Goal: Find specific page/section: Find specific page/section

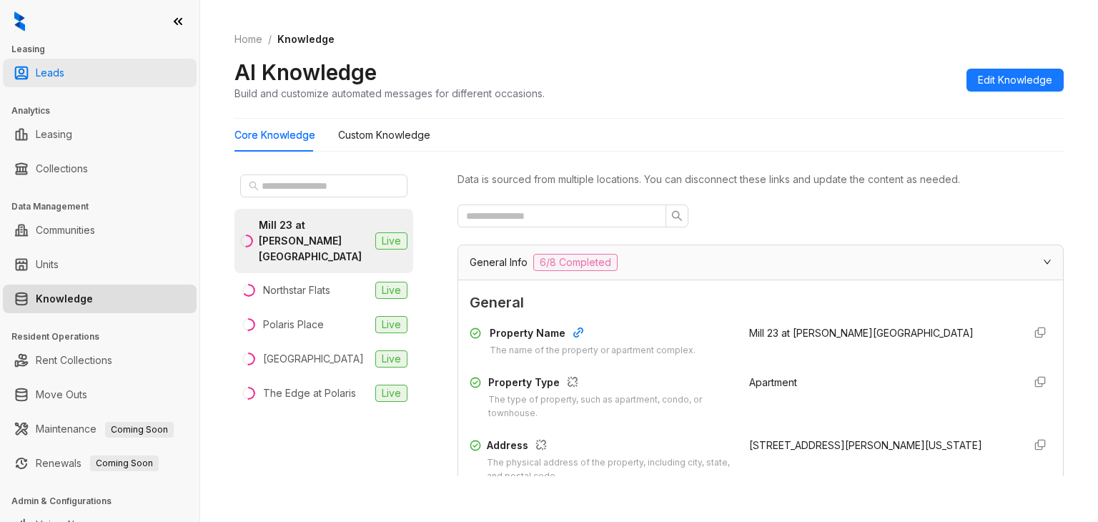
click at [64, 67] on link "Leads" at bounding box center [50, 73] width 29 height 29
click at [64, 72] on link "Leads" at bounding box center [50, 73] width 29 height 29
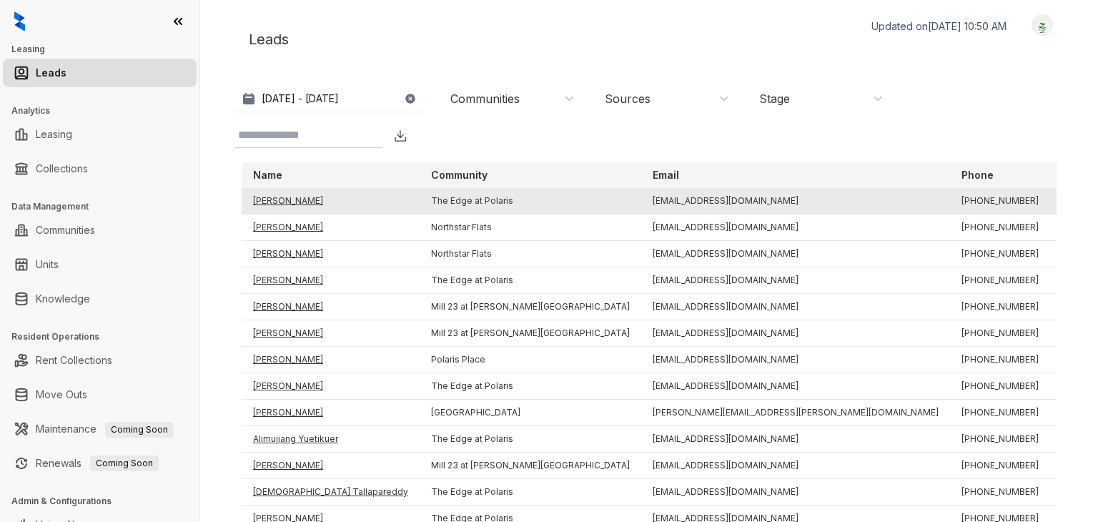
click at [283, 201] on td "[PERSON_NAME]" at bounding box center [331, 201] width 178 height 26
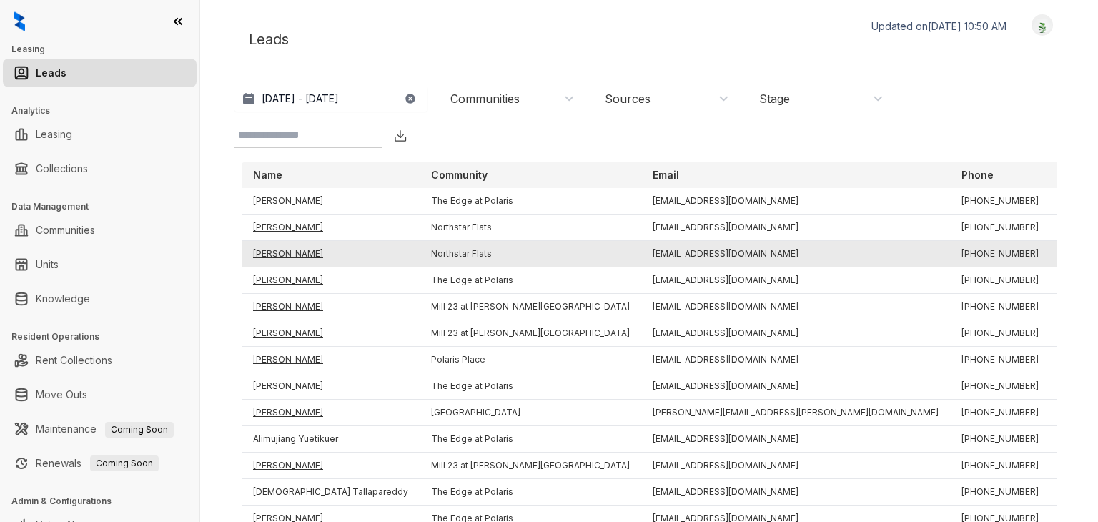
click at [297, 252] on td "[PERSON_NAME]" at bounding box center [331, 254] width 178 height 26
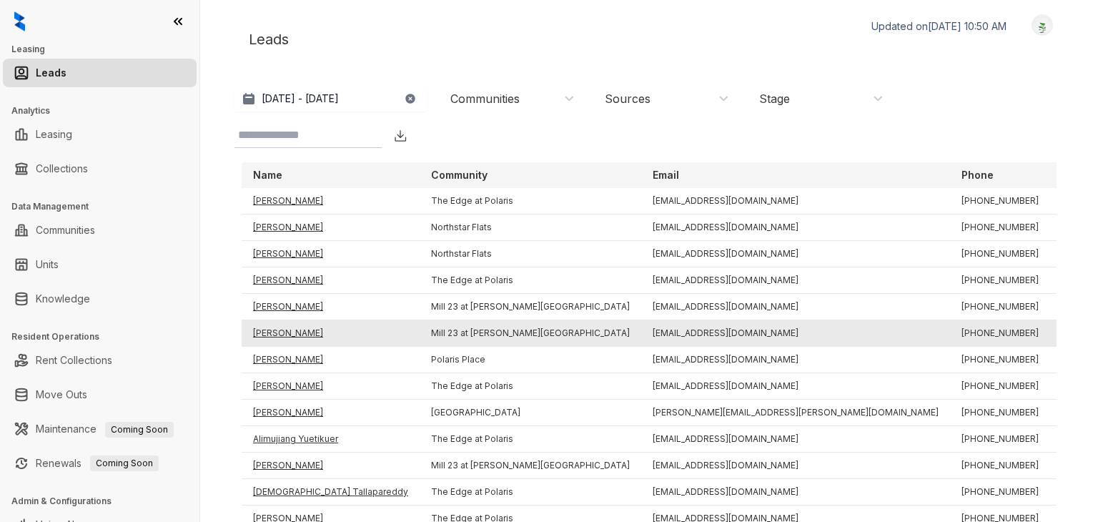
scroll to position [17, 0]
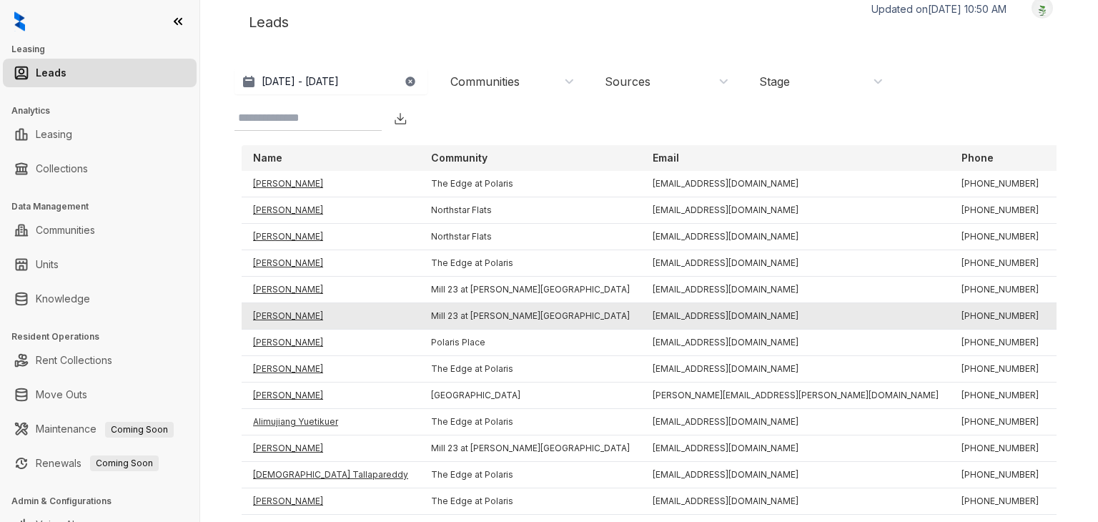
click at [293, 312] on td "[PERSON_NAME]" at bounding box center [331, 316] width 178 height 26
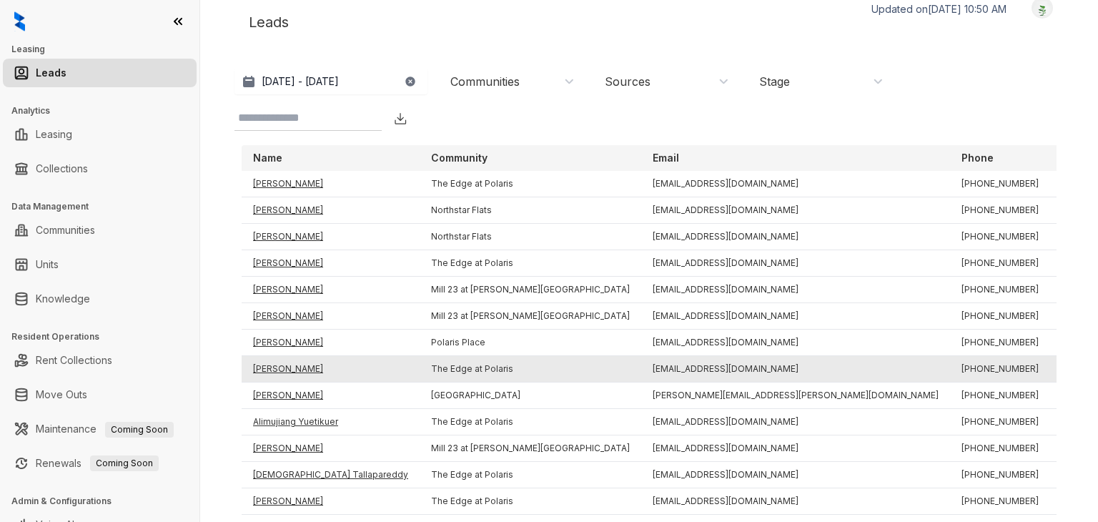
click at [285, 370] on td "[PERSON_NAME]" at bounding box center [331, 369] width 178 height 26
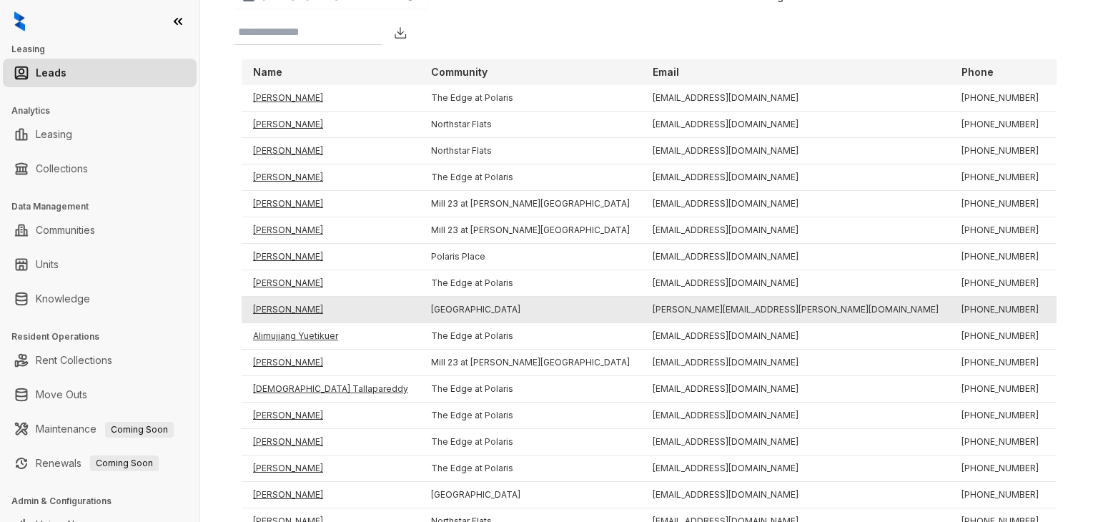
scroll to position [114, 0]
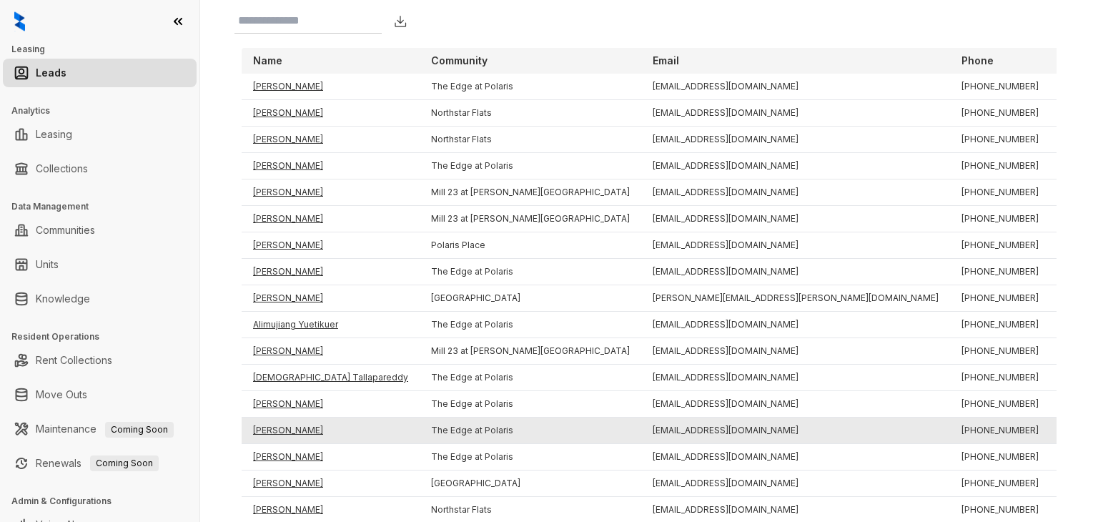
click at [274, 432] on td "[PERSON_NAME]" at bounding box center [331, 430] width 178 height 26
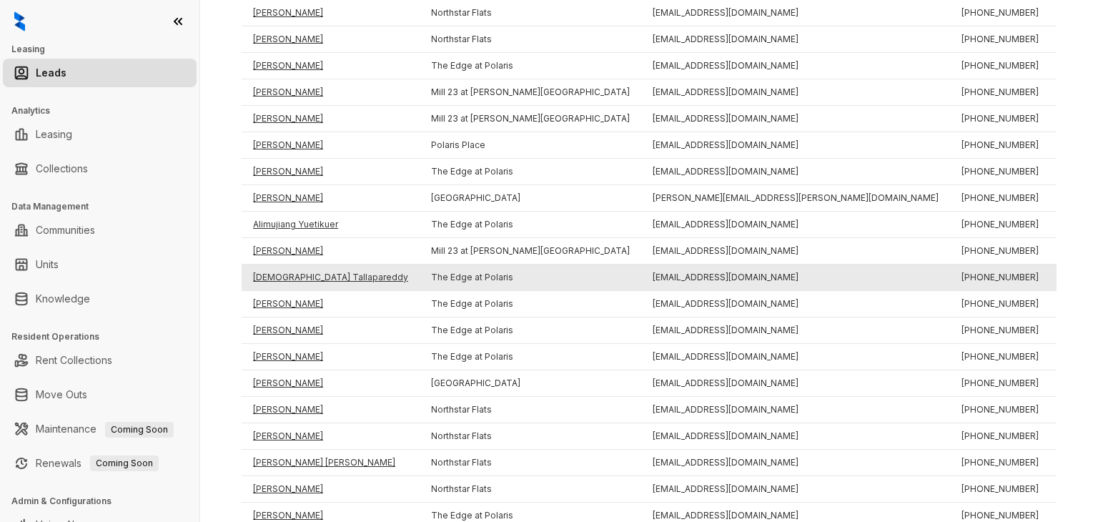
scroll to position [230, 0]
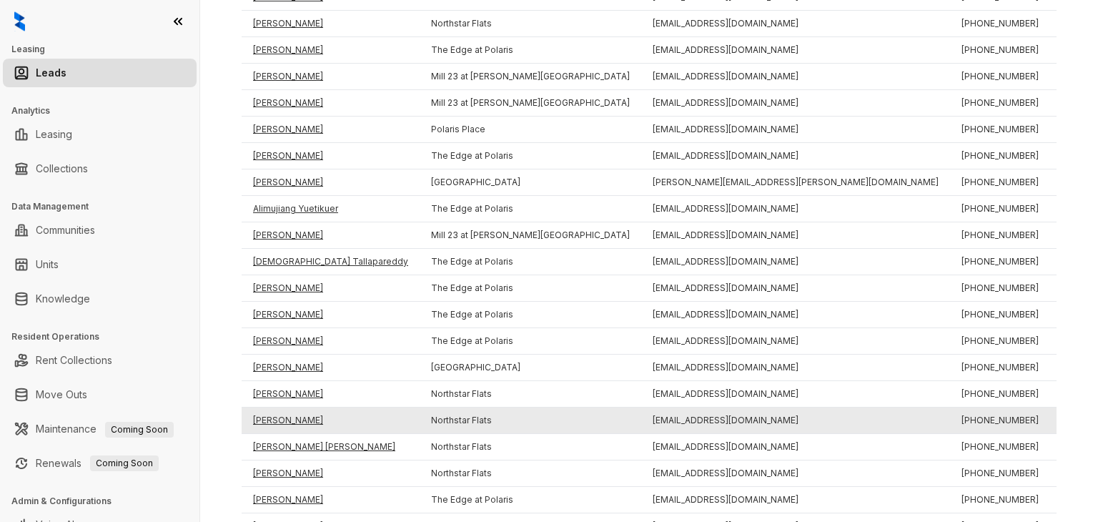
click at [317, 417] on td "[PERSON_NAME]" at bounding box center [331, 420] width 178 height 26
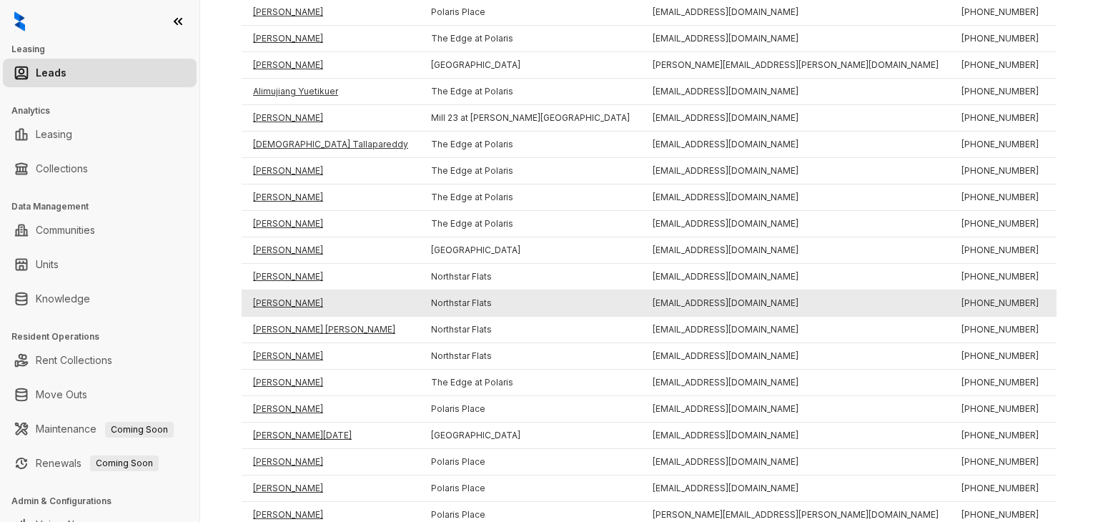
scroll to position [359, 0]
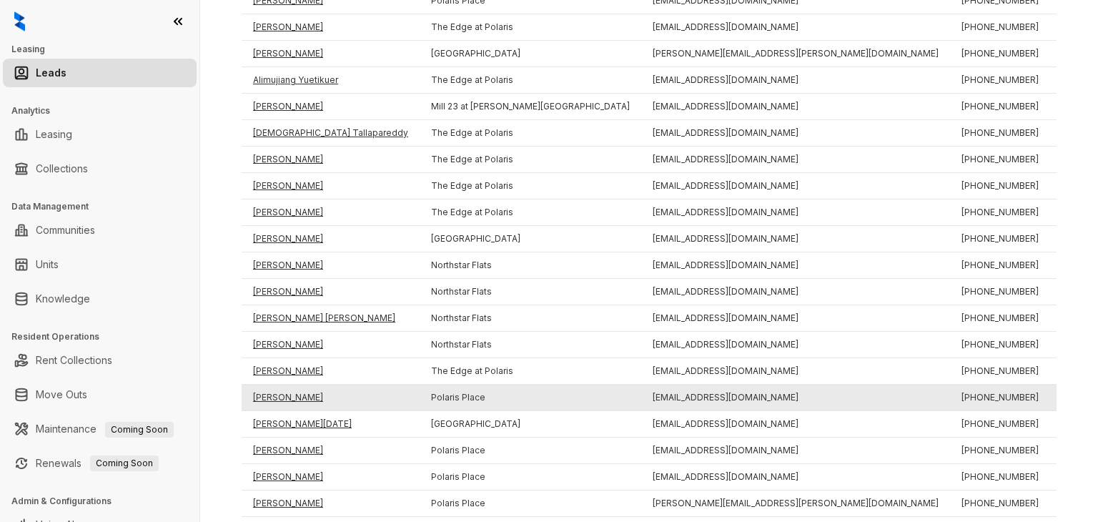
click at [297, 395] on td "[PERSON_NAME]" at bounding box center [331, 398] width 178 height 26
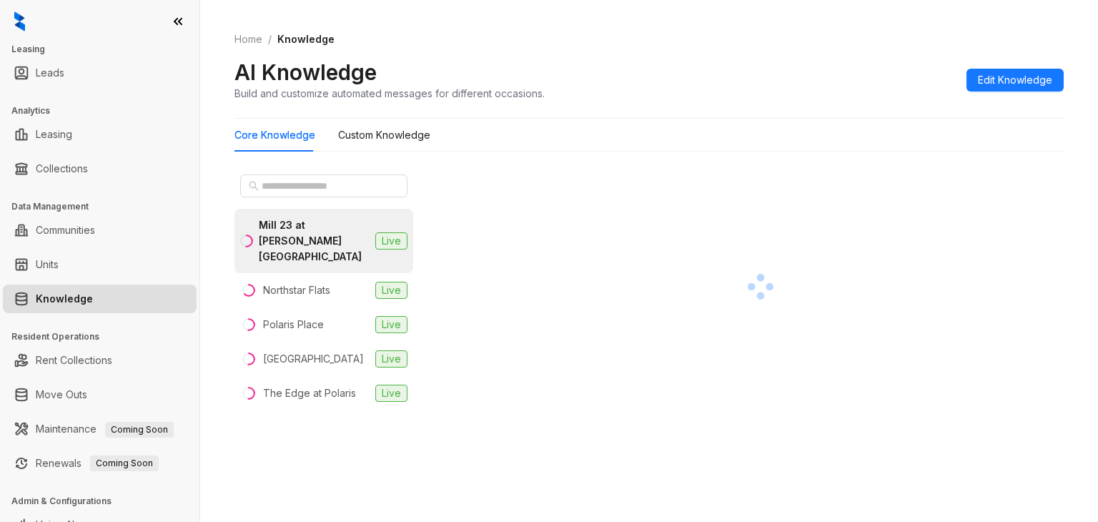
click at [128, 57] on ul "Leads" at bounding box center [99, 73] width 199 height 34
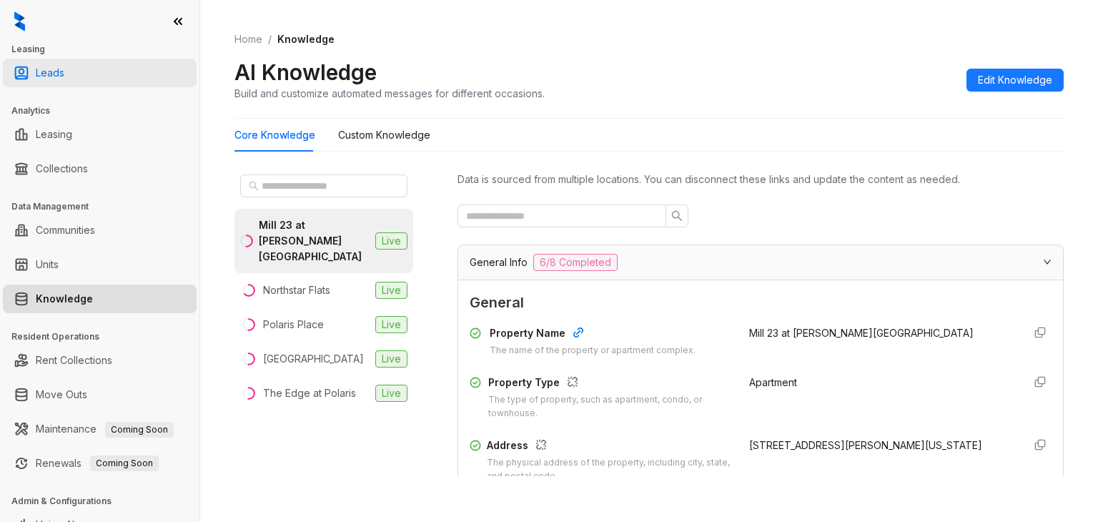
click at [64, 73] on link "Leads" at bounding box center [50, 73] width 29 height 29
click at [64, 75] on link "Leads" at bounding box center [50, 73] width 29 height 29
click at [54, 74] on link "Leads" at bounding box center [50, 73] width 29 height 29
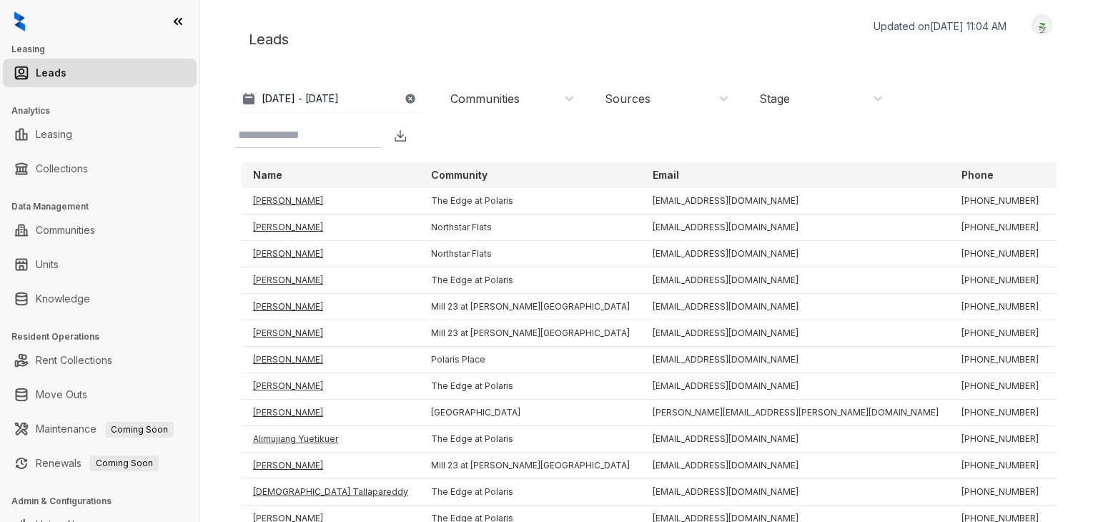
click at [803, 98] on div "Stage" at bounding box center [821, 99] width 124 height 16
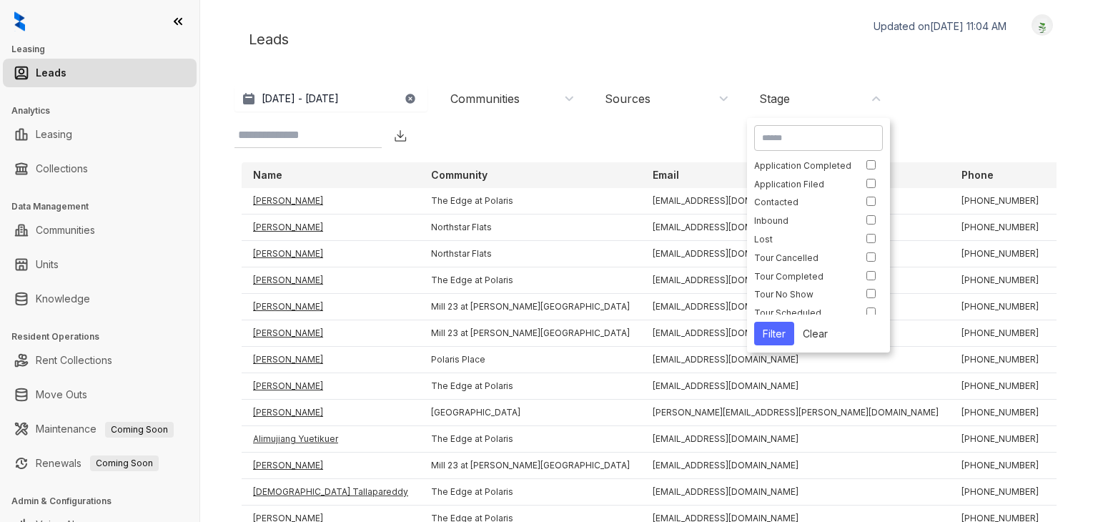
scroll to position [17, 0]
click at [772, 335] on button "Filter" at bounding box center [774, 334] width 40 height 24
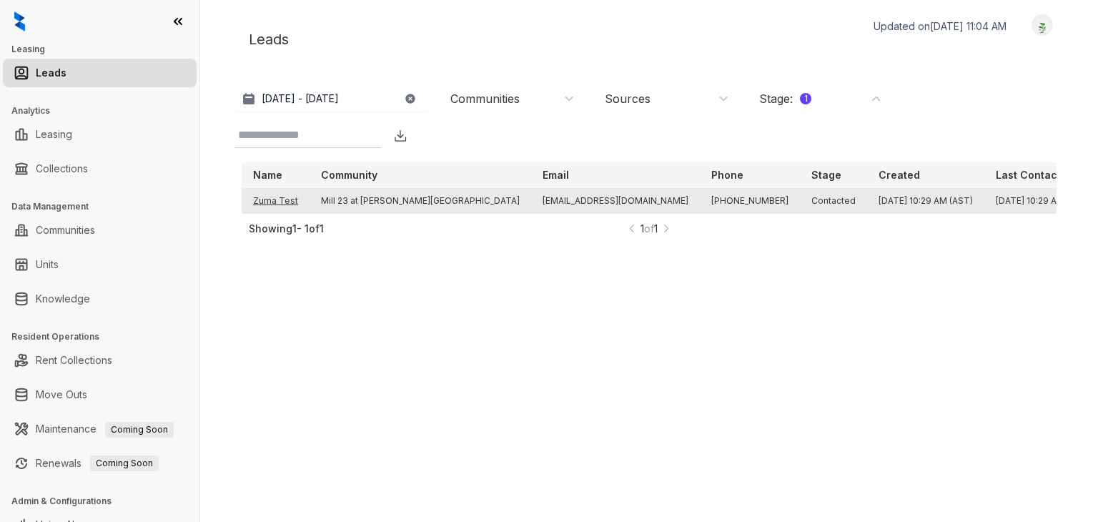
scroll to position [9, 0]
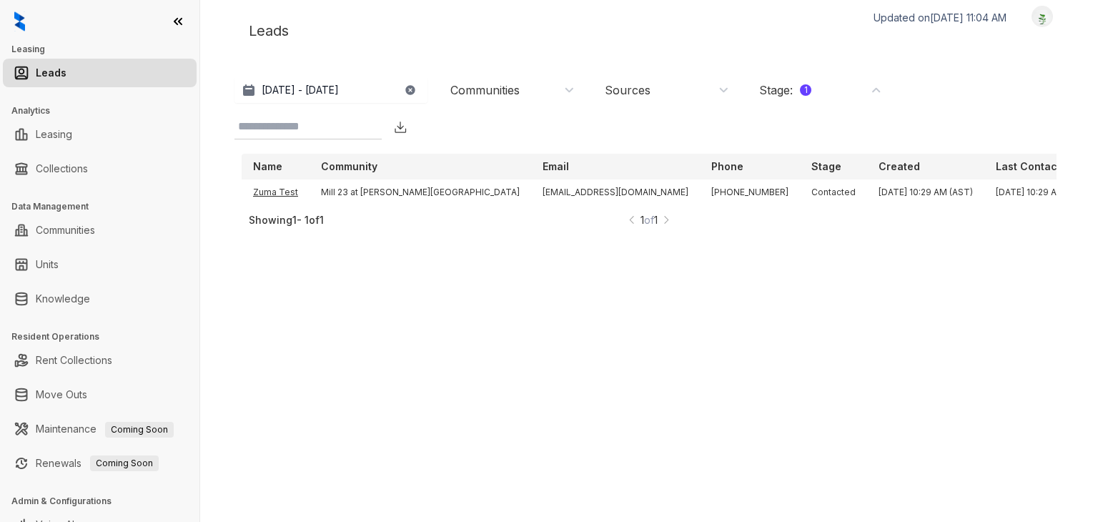
click at [811, 84] on div "Stage : 1" at bounding box center [785, 90] width 52 height 16
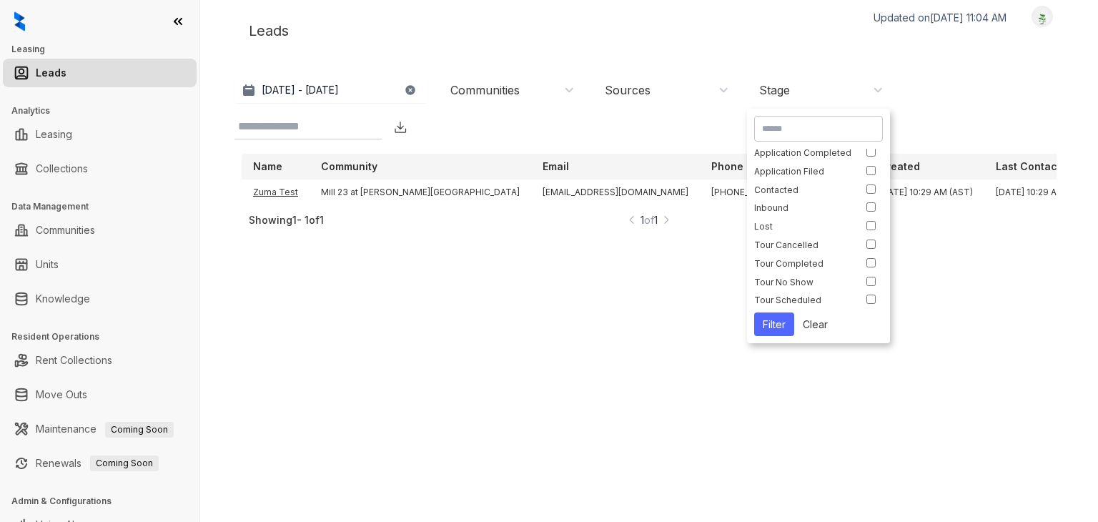
scroll to position [0, 0]
click at [811, 327] on button "Clear" at bounding box center [815, 324] width 42 height 24
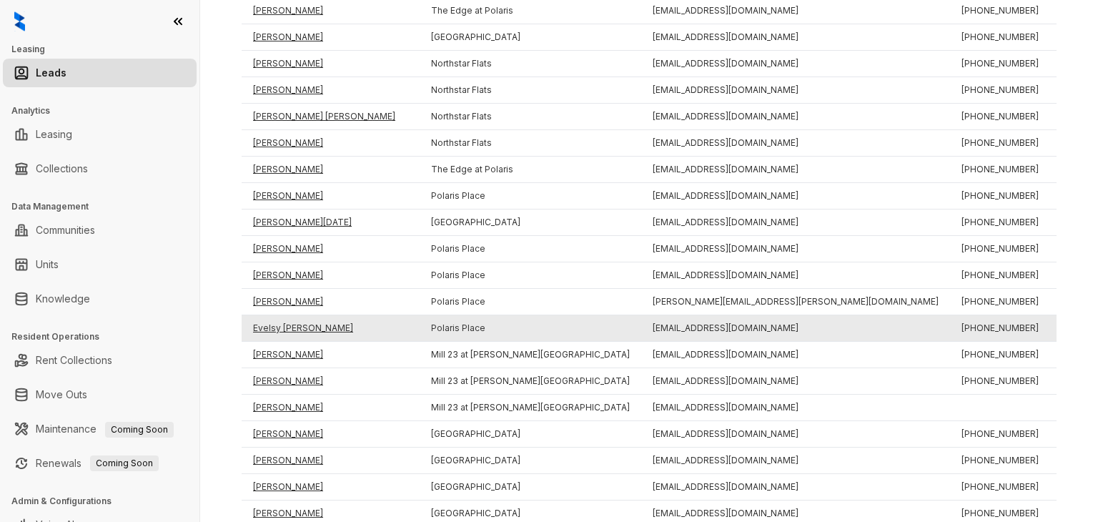
scroll to position [565, 0]
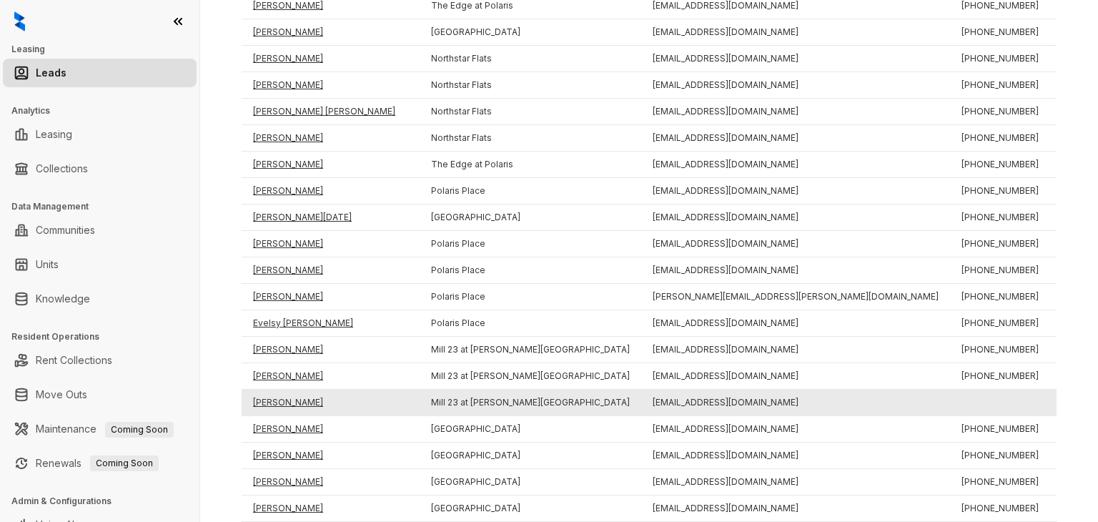
click at [288, 398] on td "[PERSON_NAME]" at bounding box center [331, 403] width 178 height 26
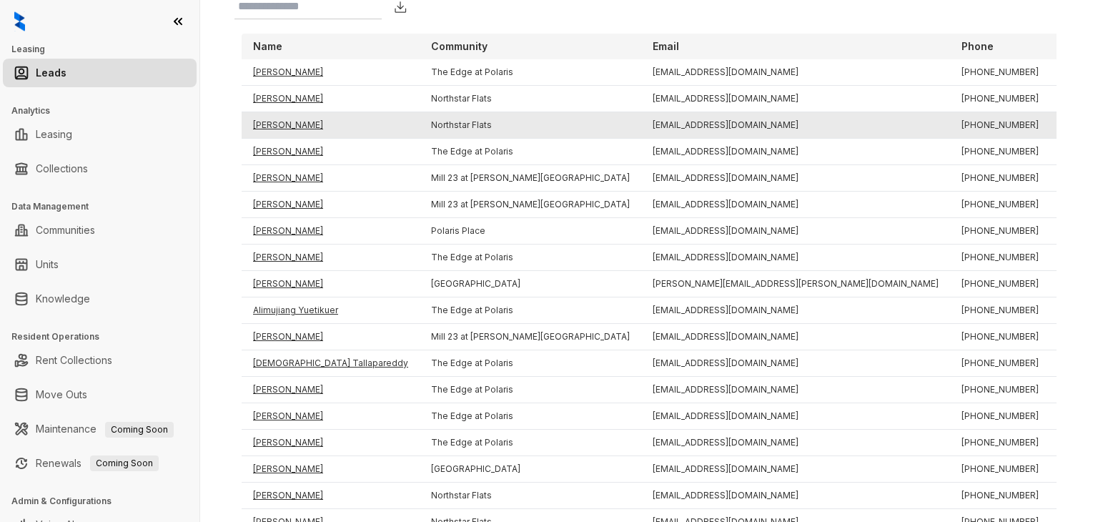
scroll to position [129, 0]
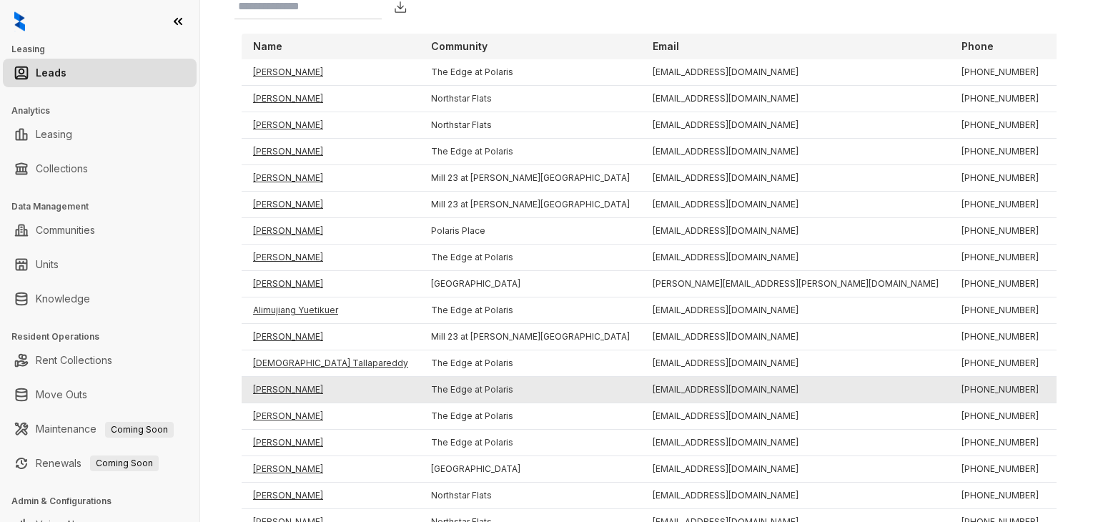
click at [306, 390] on td "[PERSON_NAME]" at bounding box center [331, 390] width 178 height 26
click at [280, 382] on td "[PERSON_NAME]" at bounding box center [331, 390] width 178 height 26
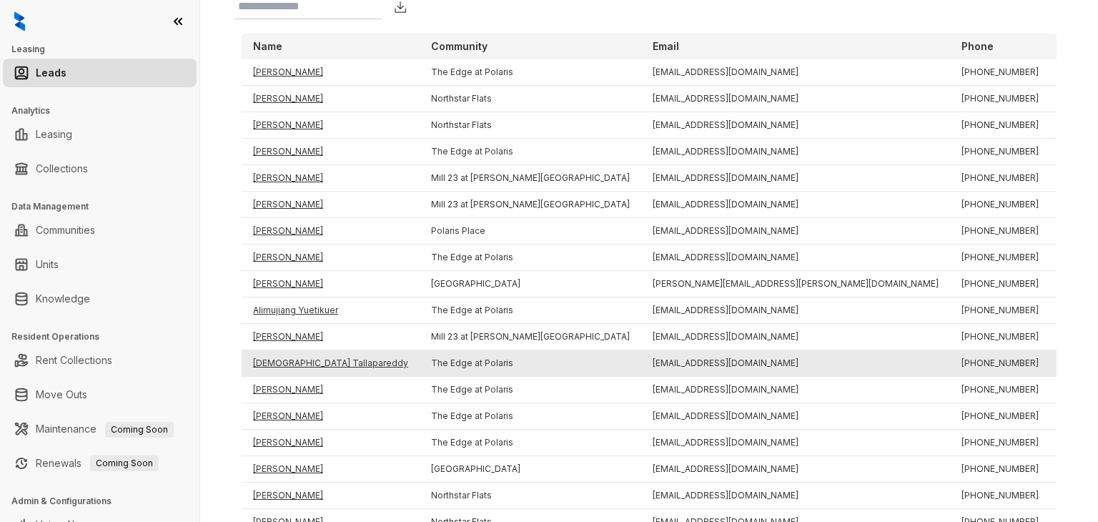
click at [293, 353] on td "[DEMOGRAPHIC_DATA] Tallapareddy" at bounding box center [331, 363] width 178 height 26
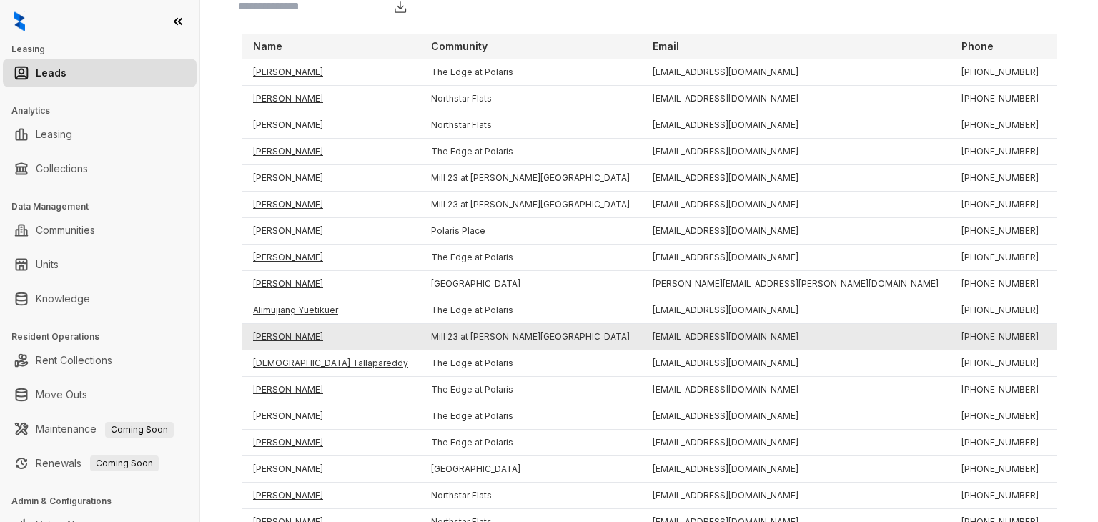
click at [302, 332] on td "[PERSON_NAME]" at bounding box center [331, 337] width 178 height 26
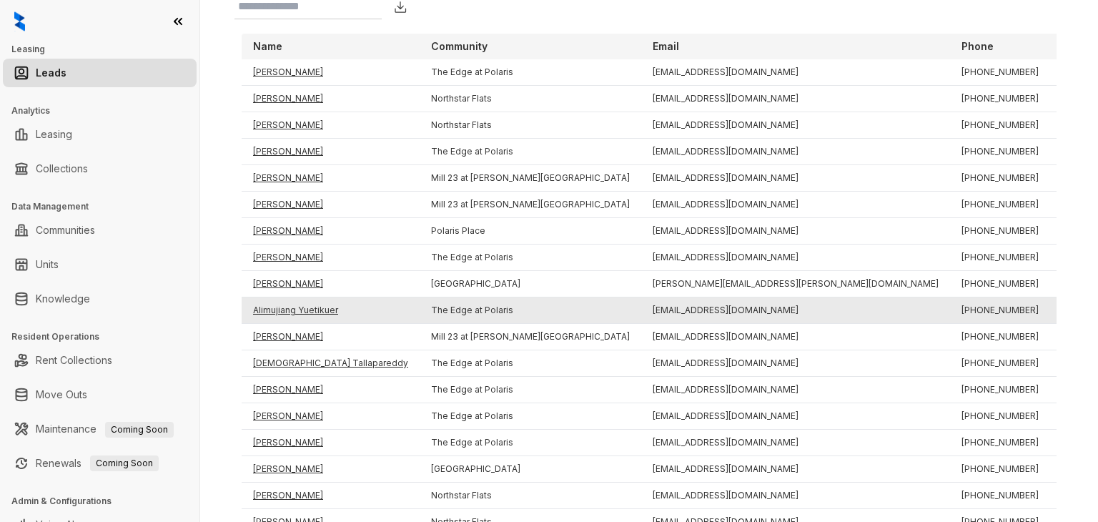
click at [314, 305] on td "Alimujiang Yuetikuer" at bounding box center [331, 310] width 178 height 26
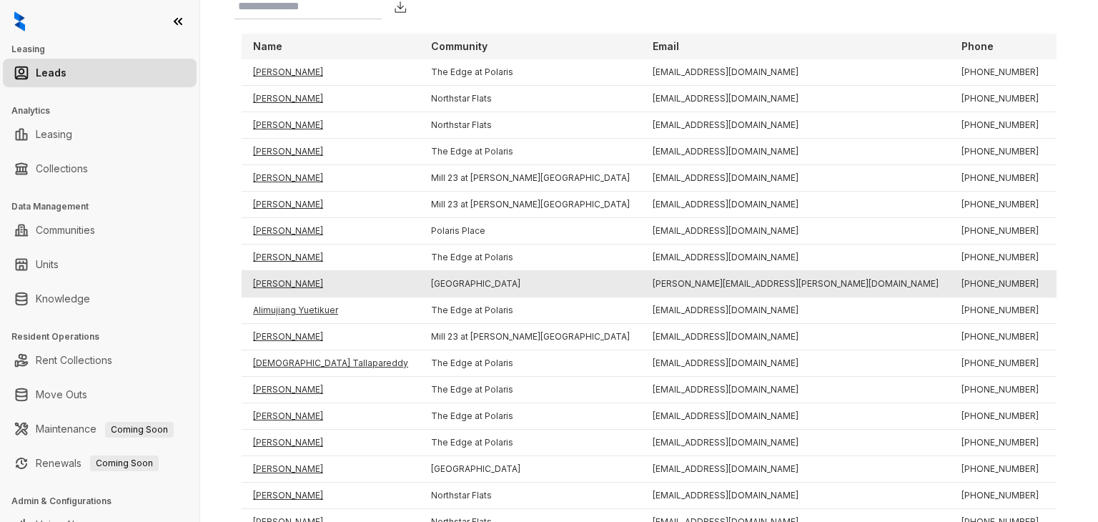
click at [299, 290] on td "[PERSON_NAME]" at bounding box center [331, 284] width 178 height 26
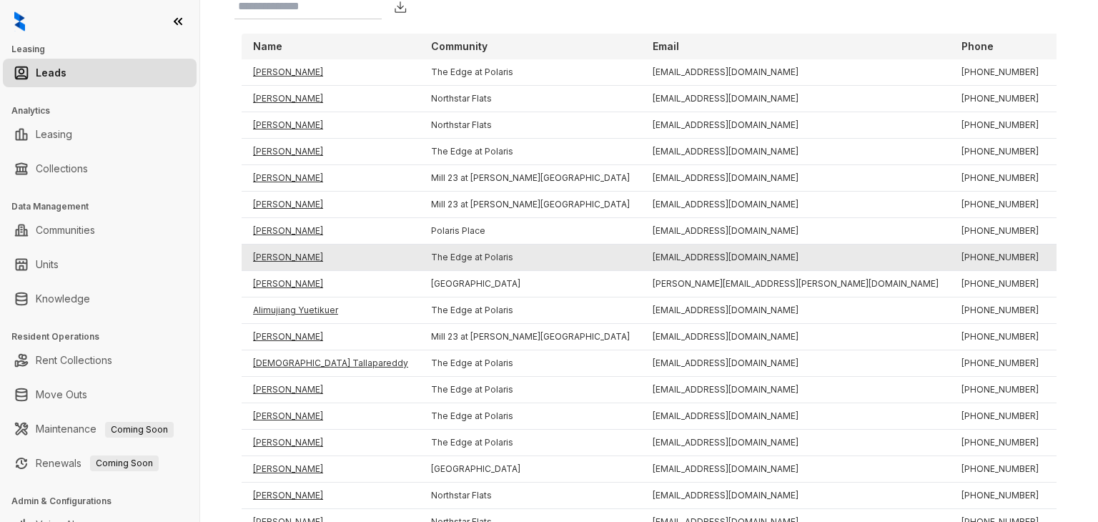
click at [282, 260] on td "[PERSON_NAME]" at bounding box center [331, 257] width 178 height 26
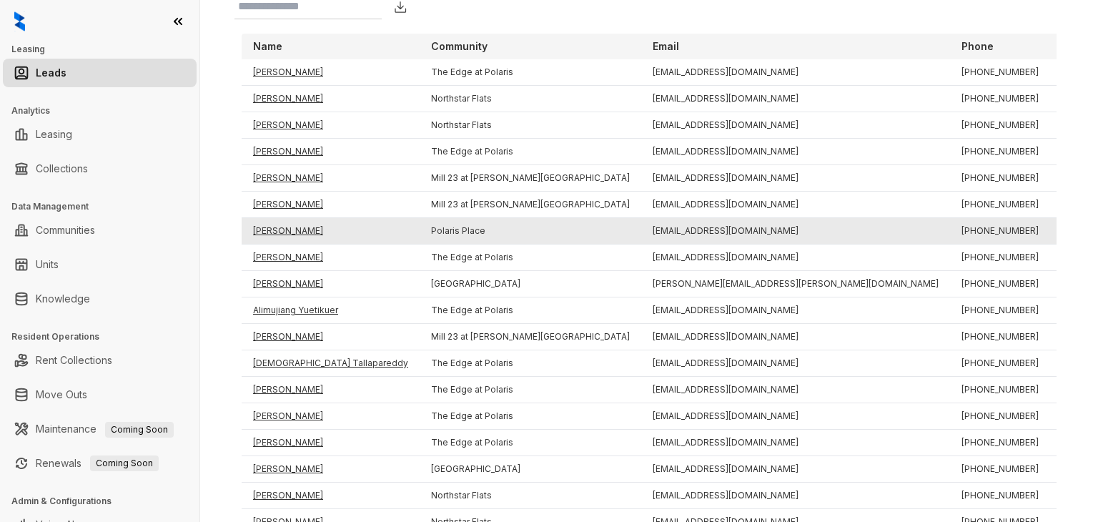
click at [288, 235] on td "[PERSON_NAME]" at bounding box center [331, 231] width 178 height 26
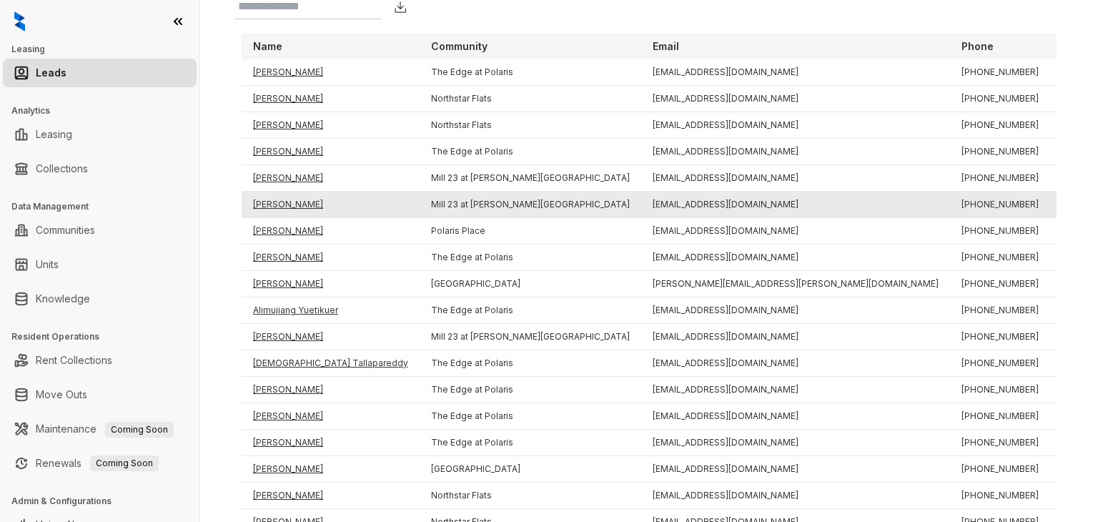
click at [300, 205] on td "[PERSON_NAME]" at bounding box center [331, 205] width 178 height 26
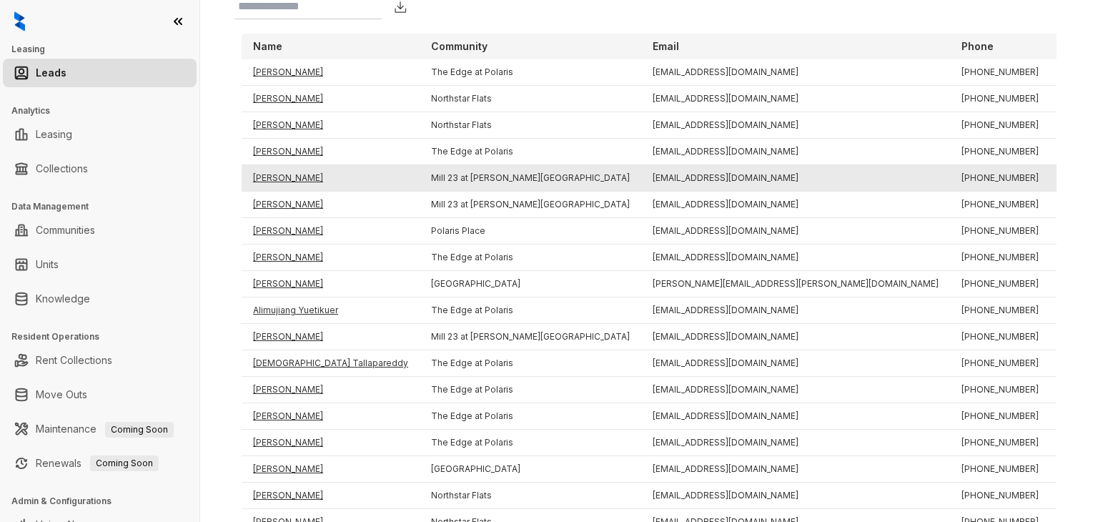
click at [296, 184] on td "[PERSON_NAME]" at bounding box center [331, 178] width 178 height 26
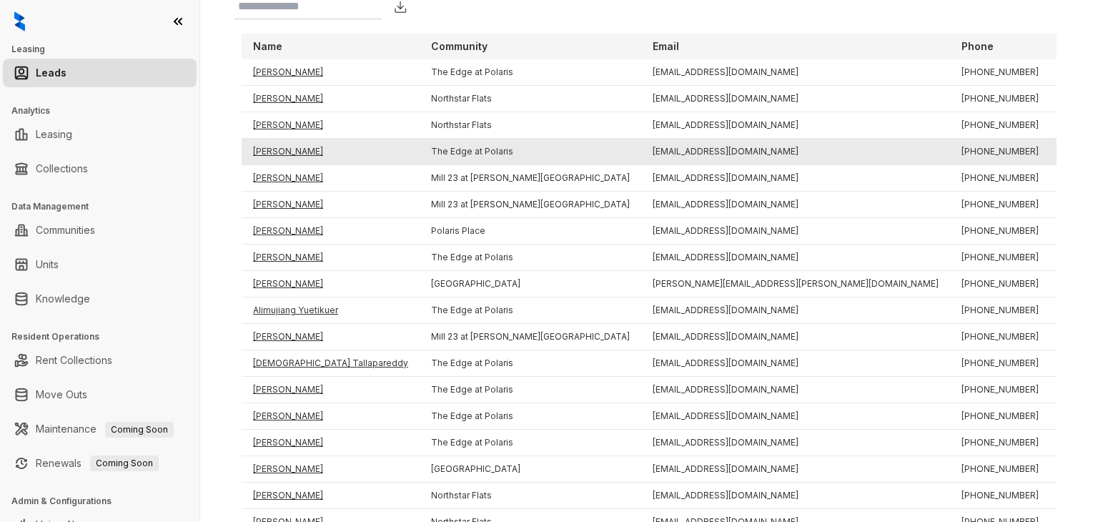
click at [299, 150] on td "[PERSON_NAME]" at bounding box center [331, 152] width 178 height 26
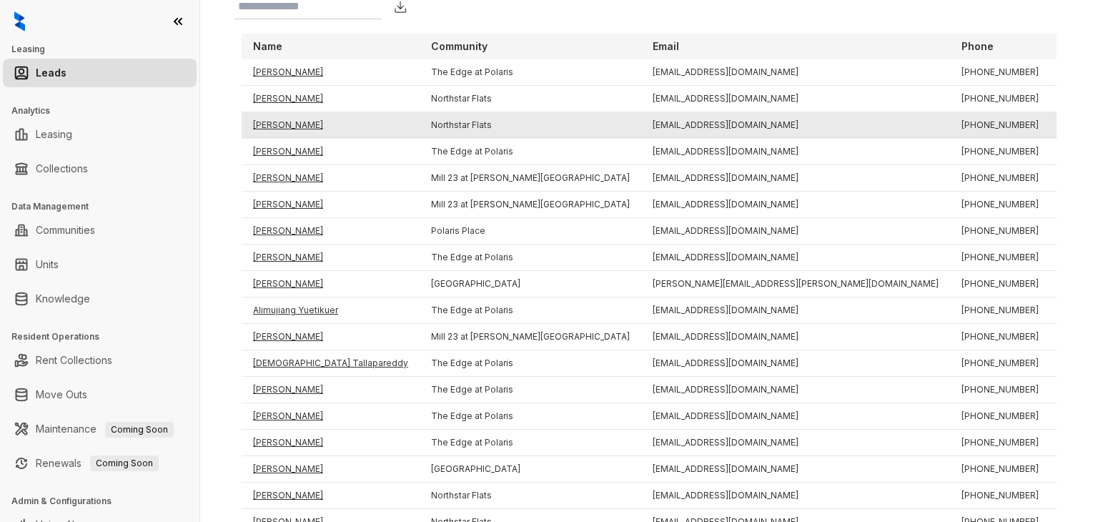
click at [285, 124] on td "[PERSON_NAME]" at bounding box center [331, 125] width 178 height 26
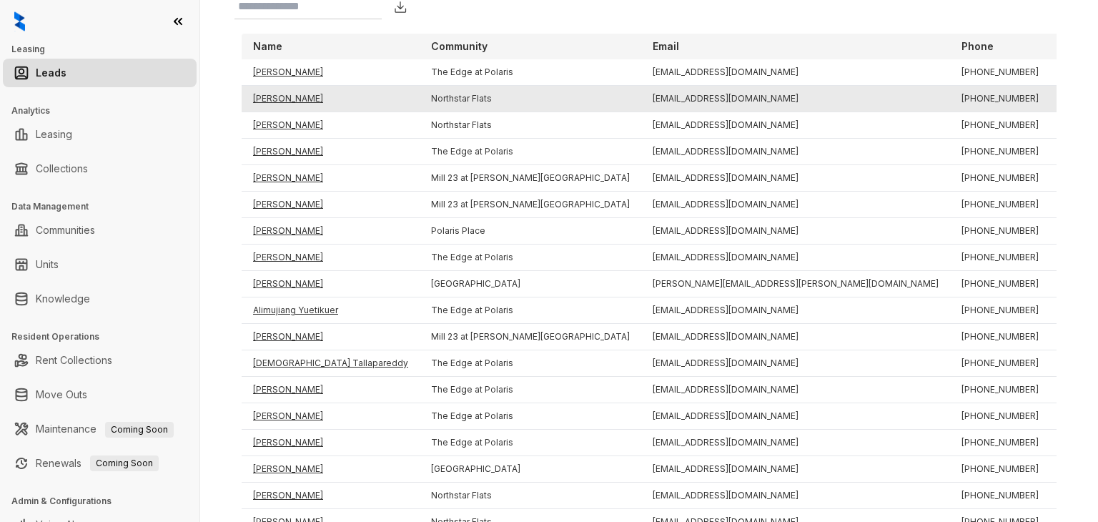
click at [287, 104] on td "[PERSON_NAME]" at bounding box center [331, 99] width 178 height 26
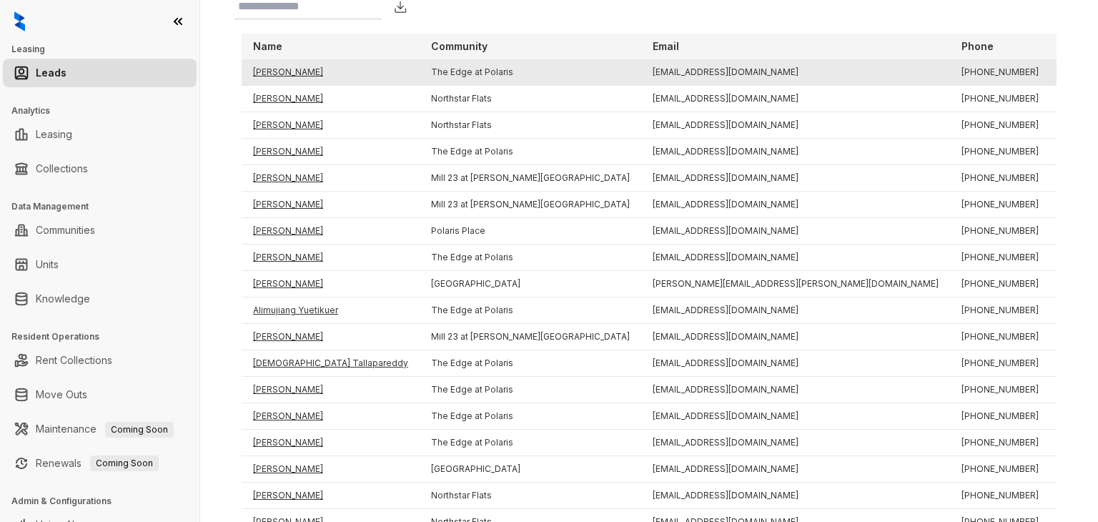
click at [283, 75] on td "[PERSON_NAME]" at bounding box center [331, 72] width 178 height 26
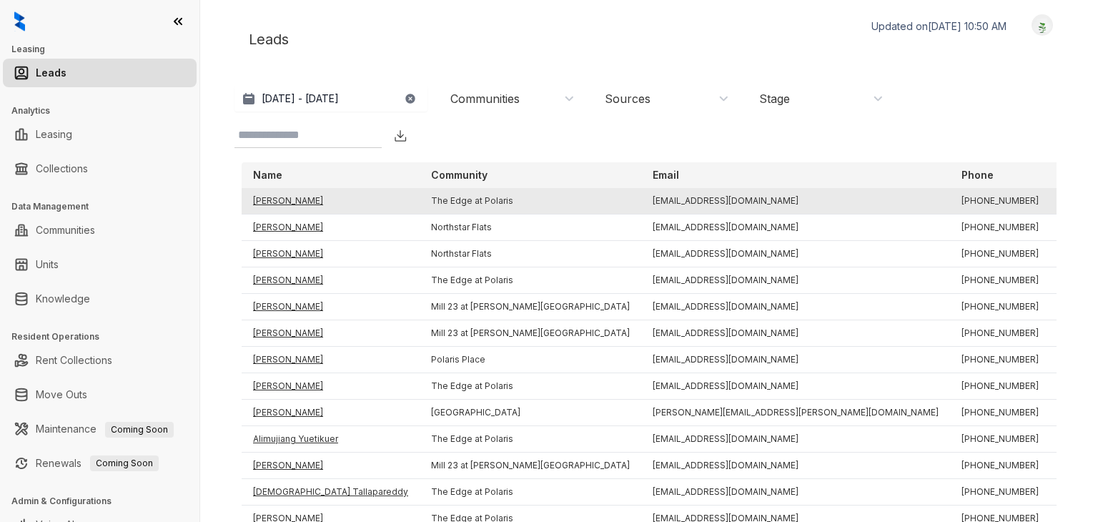
click at [287, 208] on td "[PERSON_NAME]" at bounding box center [331, 201] width 178 height 26
